Goal: Task Accomplishment & Management: Complete application form

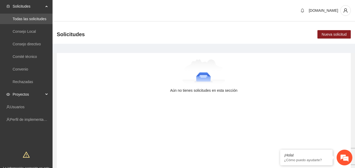
click at [41, 97] on span "Proyectos" at bounding box center [28, 94] width 31 height 11
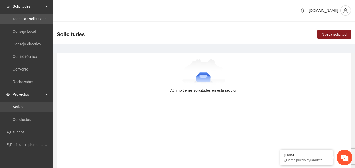
click at [24, 107] on link "Activos" at bounding box center [19, 107] width 12 height 4
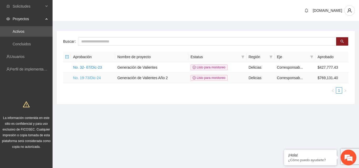
click at [90, 77] on link "No. 19-73/Dic-24" at bounding box center [87, 78] width 28 height 4
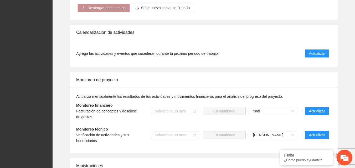
scroll to position [499, 0]
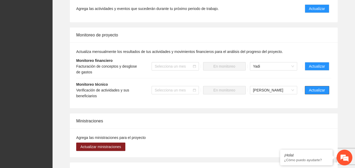
click at [317, 94] on button "Actualizar" at bounding box center [317, 90] width 24 height 8
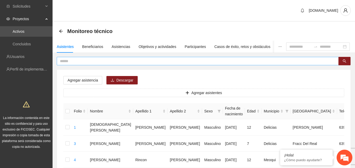
click at [81, 61] on input "text" at bounding box center [195, 61] width 271 height 6
type input "**********"
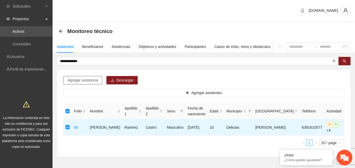
click at [83, 81] on span "Agregar asistencia" at bounding box center [83, 80] width 30 height 6
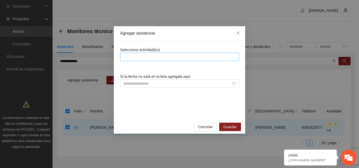
click at [141, 57] on div at bounding box center [179, 57] width 116 height 6
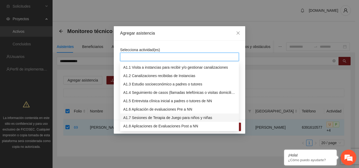
click at [158, 121] on div "A1.7 Sesiones de Terapia de Juego para niños y niñas" at bounding box center [179, 118] width 119 height 8
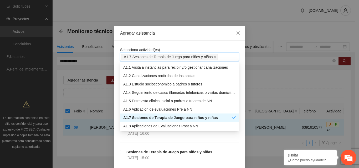
click at [192, 48] on div "Selecciona actividad(es) A1.7 Sesiones de Terapia de Juego para niños y niñas" at bounding box center [179, 54] width 119 height 14
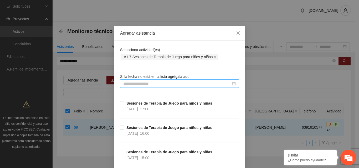
click at [172, 84] on input at bounding box center [177, 84] width 108 height 6
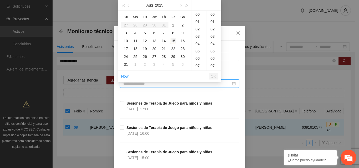
click at [172, 41] on div "15" at bounding box center [173, 41] width 6 height 6
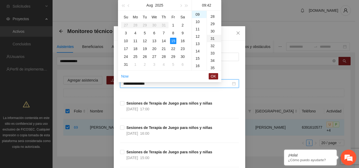
drag, startPoint x: 211, startPoint y: 32, endPoint x: 213, endPoint y: 31, distance: 2.6
click at [211, 32] on div "30" at bounding box center [214, 31] width 14 height 7
type input "**********"
click at [215, 77] on span "OK" at bounding box center [213, 77] width 5 height 6
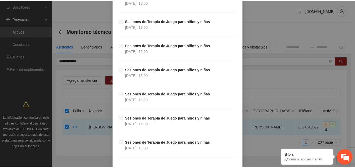
scroll to position [4173, 0]
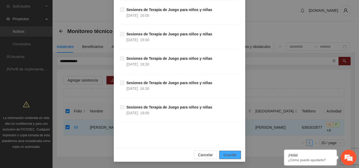
click at [226, 157] on span "Guardar" at bounding box center [229, 155] width 13 height 6
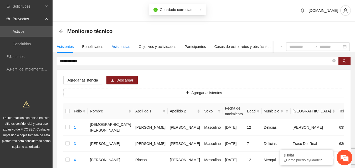
click at [121, 48] on div "Asistencias" at bounding box center [121, 47] width 19 height 6
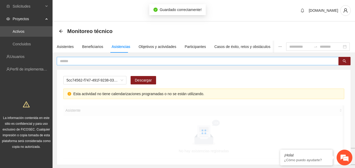
click at [115, 62] on input "text" at bounding box center [195, 61] width 271 height 6
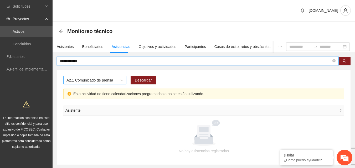
click at [120, 79] on span "A2.1 Comunicado de prensa" at bounding box center [94, 80] width 57 height 8
type input "**********"
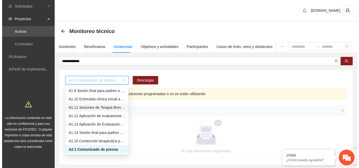
scroll to position [41, 0]
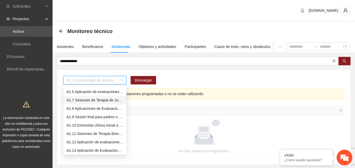
click at [91, 100] on div "A1.7 Sesiones de Terapia de Juego para niños y niñas" at bounding box center [94, 100] width 57 height 6
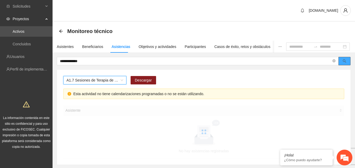
click at [348, 61] on button "button" at bounding box center [344, 61] width 12 height 8
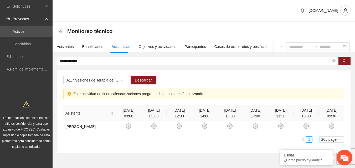
click at [146, 23] on div "Monitoreo técnico" at bounding box center [204, 31] width 302 height 19
click at [134, 11] on div "[DOMAIN_NAME]" at bounding box center [204, 11] width 302 height 22
click at [221, 77] on div "A1.7 Sesiones de Terapia de Juego para niños y niñas Descargar" at bounding box center [203, 82] width 281 height 13
click at [69, 48] on div "Asistentes" at bounding box center [65, 47] width 17 height 6
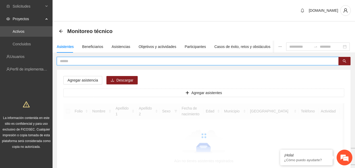
click at [85, 61] on input "text" at bounding box center [195, 61] width 271 height 6
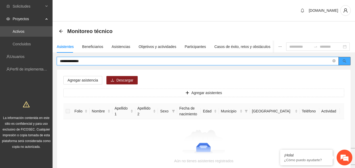
click at [345, 64] on button "button" at bounding box center [344, 61] width 12 height 8
click at [89, 62] on input "**********" at bounding box center [195, 61] width 271 height 6
type input "**********"
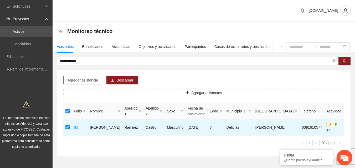
click at [82, 82] on span "Agregar asistencia" at bounding box center [83, 80] width 30 height 6
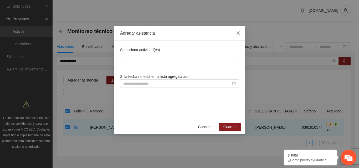
click at [138, 55] on div at bounding box center [179, 57] width 116 height 6
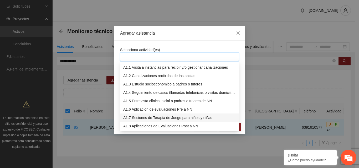
click at [132, 118] on div "A1.7 Sesiones de Terapia de Juego para niños y niñas" at bounding box center [179, 118] width 112 height 6
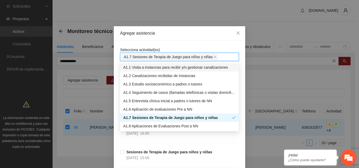
click at [187, 38] on div "Agregar asistencia" at bounding box center [179, 33] width 131 height 14
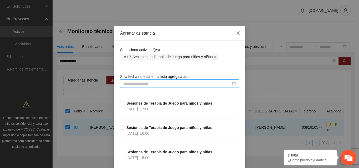
click at [141, 84] on input at bounding box center [177, 84] width 108 height 6
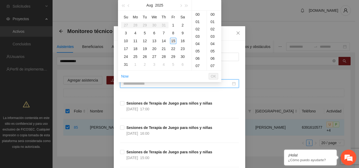
click at [174, 40] on div "15" at bounding box center [173, 41] width 6 height 6
type input "**********"
click at [212, 77] on span "OK" at bounding box center [213, 77] width 5 height 6
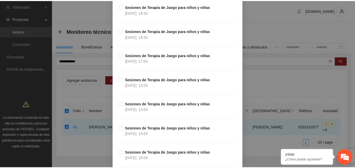
scroll to position [4173, 0]
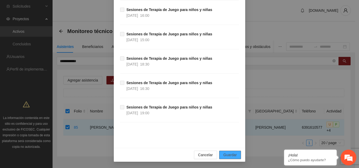
click at [225, 156] on span "Guardar" at bounding box center [229, 155] width 13 height 6
